Goal: Task Accomplishment & Management: Complete application form

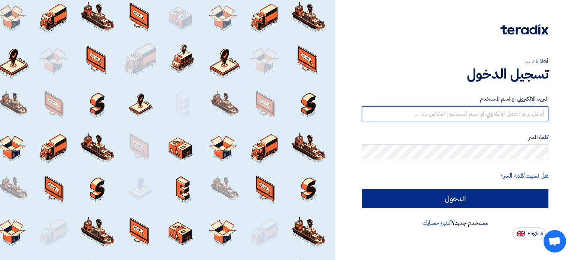
type input "[EMAIL_ADDRESS][DOMAIN_NAME]"
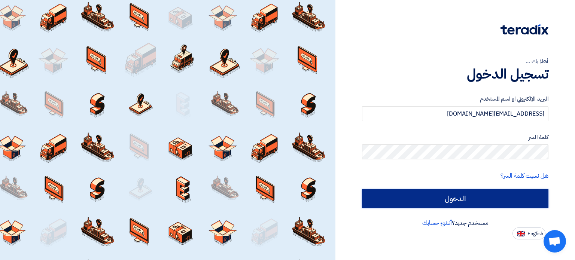
click at [437, 199] on input "الدخول" at bounding box center [455, 198] width 186 height 19
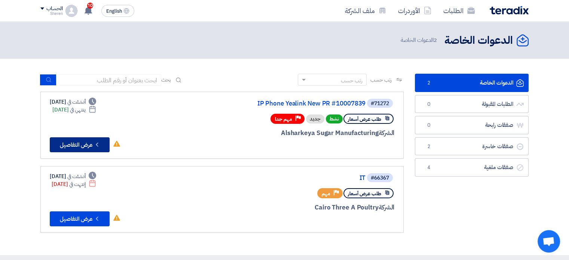
click at [80, 143] on button "Check details عرض التفاصيل" at bounding box center [80, 144] width 60 height 15
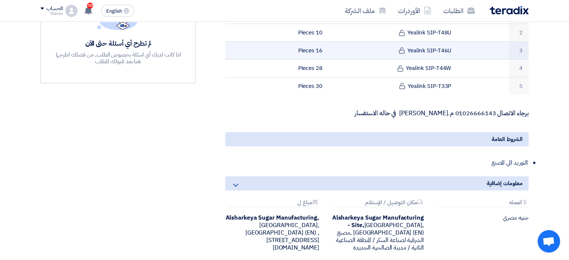
scroll to position [75, 0]
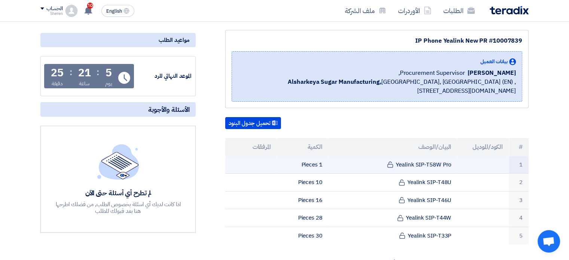
drag, startPoint x: 456, startPoint y: 161, endPoint x: 395, endPoint y: 166, distance: 60.4
click at [395, 166] on td "Yealink SIP-T58W Pro" at bounding box center [392, 165] width 129 height 18
copy td "Yealink SIP-T58W Pro"
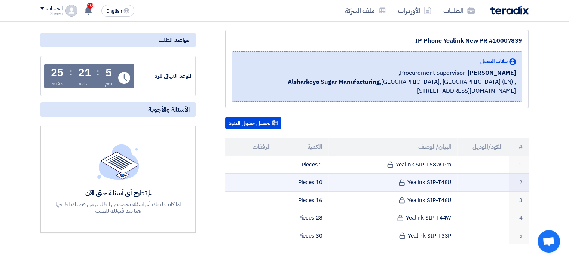
drag, startPoint x: 456, startPoint y: 180, endPoint x: 408, endPoint y: 183, distance: 47.3
click at [406, 186] on td "Yealink SIP-T48U" at bounding box center [392, 183] width 129 height 18
copy td "Yealink SIP-T48U"
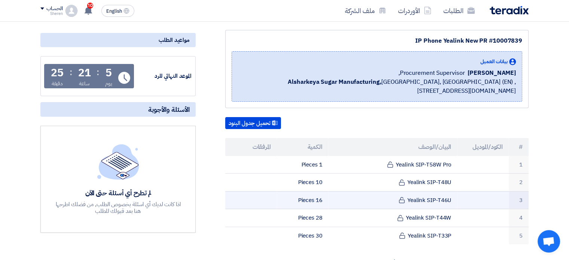
drag, startPoint x: 455, startPoint y: 197, endPoint x: 407, endPoint y: 200, distance: 48.7
click at [407, 200] on td "Yealink SIP-T46U" at bounding box center [392, 200] width 129 height 18
copy td "Yealink SIP-T46U"
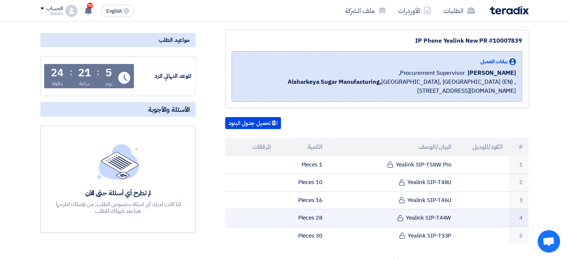
drag, startPoint x: 453, startPoint y: 211, endPoint x: 404, endPoint y: 216, distance: 50.0
click at [404, 216] on td "Yealink SIP-T44W" at bounding box center [392, 218] width 129 height 18
copy td "Yealink SIP-T44W"
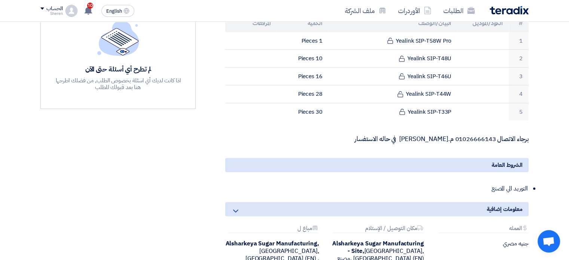
scroll to position [187, 0]
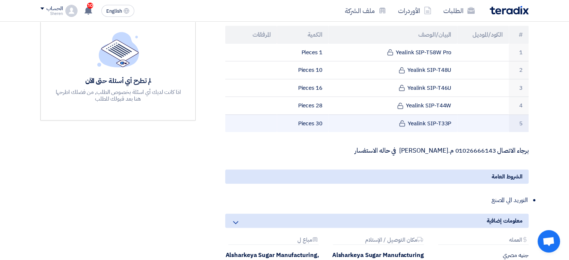
drag, startPoint x: 456, startPoint y: 119, endPoint x: 407, endPoint y: 119, distance: 49.0
click at [407, 119] on td "Yealink SIP-T33P" at bounding box center [392, 123] width 129 height 18
copy td "Yealink SIP-T33P"
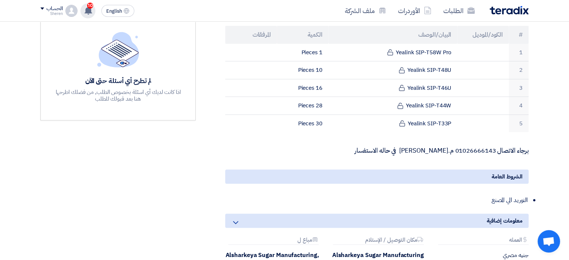
click at [84, 13] on icon at bounding box center [88, 10] width 8 height 8
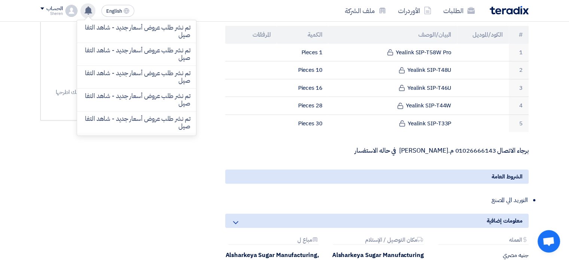
click at [84, 13] on icon at bounding box center [88, 10] width 8 height 8
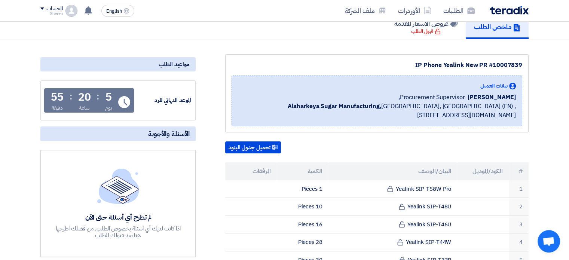
scroll to position [37, 0]
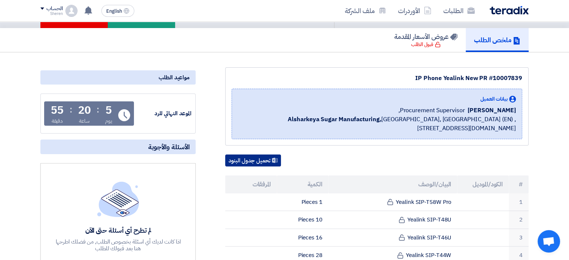
click at [259, 161] on button "تحميل جدول البنود" at bounding box center [253, 160] width 56 height 12
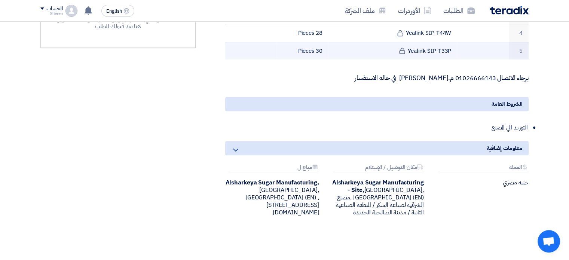
scroll to position [262, 0]
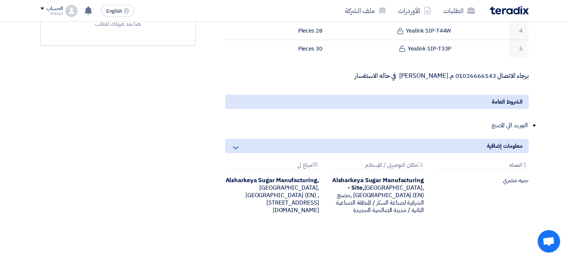
click at [471, 135] on div "IP Phone Yealink New PR #10007839 بيانات العميل [PERSON_NAME] Procurement Super…" at bounding box center [367, 37] width 333 height 389
click at [254, 158] on div "معلومات إضافية Attachments العمله جنيه مصري Attachments مكان التوصيل / الإستلام…" at bounding box center [376, 182] width 303 height 87
click at [292, 162] on div "Attachments مباع ل" at bounding box center [273, 166] width 91 height 8
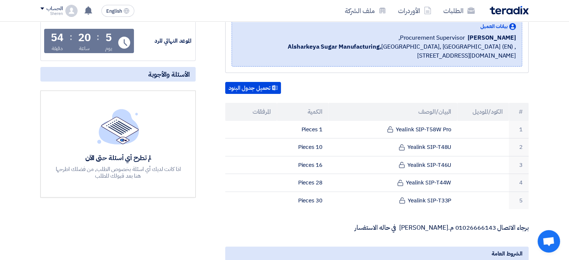
scroll to position [141, 0]
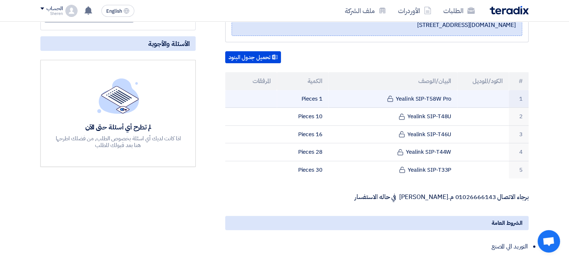
click at [316, 99] on td "1 Pieces" at bounding box center [303, 99] width 52 height 18
click at [402, 99] on td "Yealink SIP-T58W Pro" at bounding box center [392, 99] width 129 height 18
click at [393, 99] on span at bounding box center [391, 99] width 10 height 8
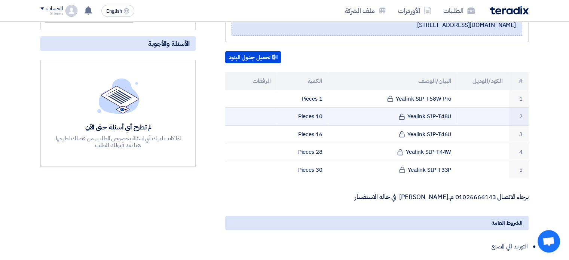
scroll to position [0, 0]
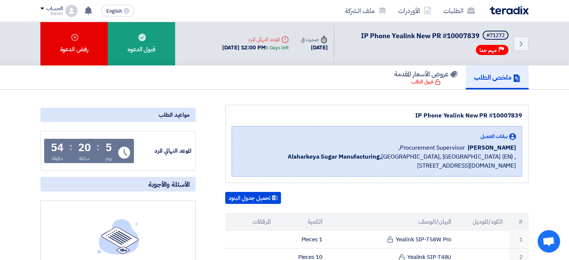
drag, startPoint x: 290, startPoint y: 46, endPoint x: 191, endPoint y: 58, distance: 99.5
click at [191, 58] on div "Back #71272 IP Phone Yealink New PR #10007839 Priority مهم جدا Time صدرت في [DA…" at bounding box center [284, 44] width 488 height 44
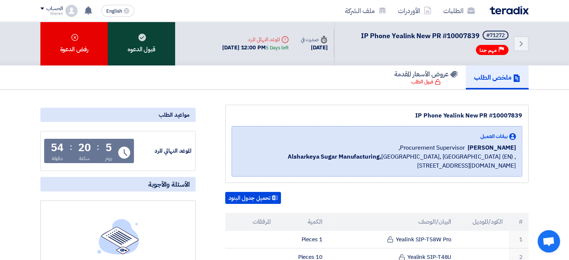
click at [128, 46] on div "قبول الدعوه" at bounding box center [141, 44] width 67 height 44
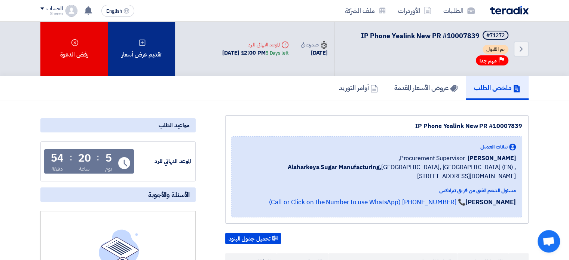
click at [122, 62] on div "تقديم عرض أسعار" at bounding box center [141, 49] width 67 height 54
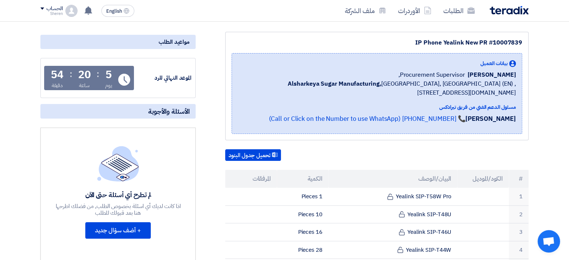
scroll to position [168, 0]
